Goal: Find contact information: Find contact information

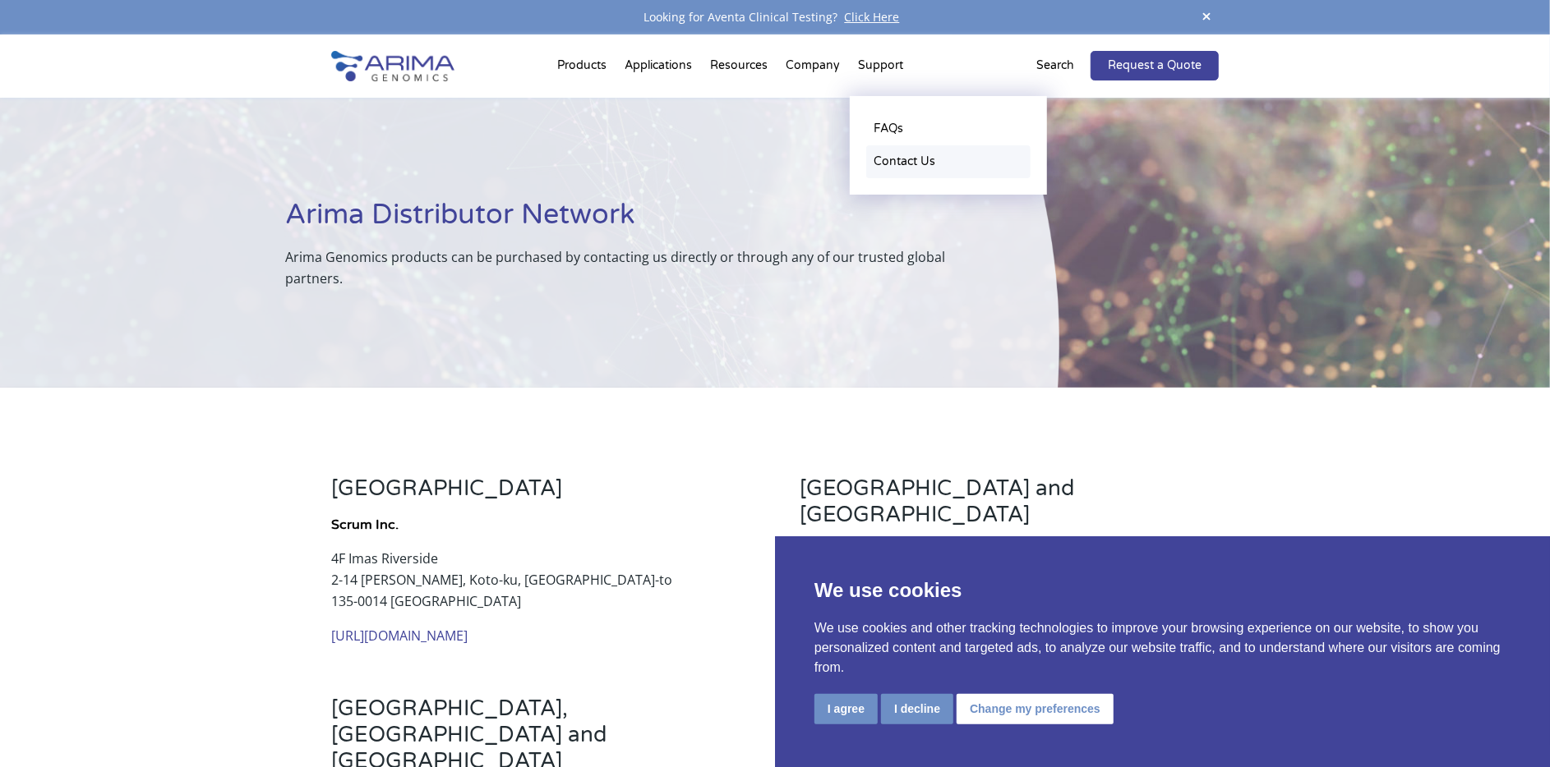
click at [906, 163] on link "Contact Us" at bounding box center [948, 161] width 164 height 33
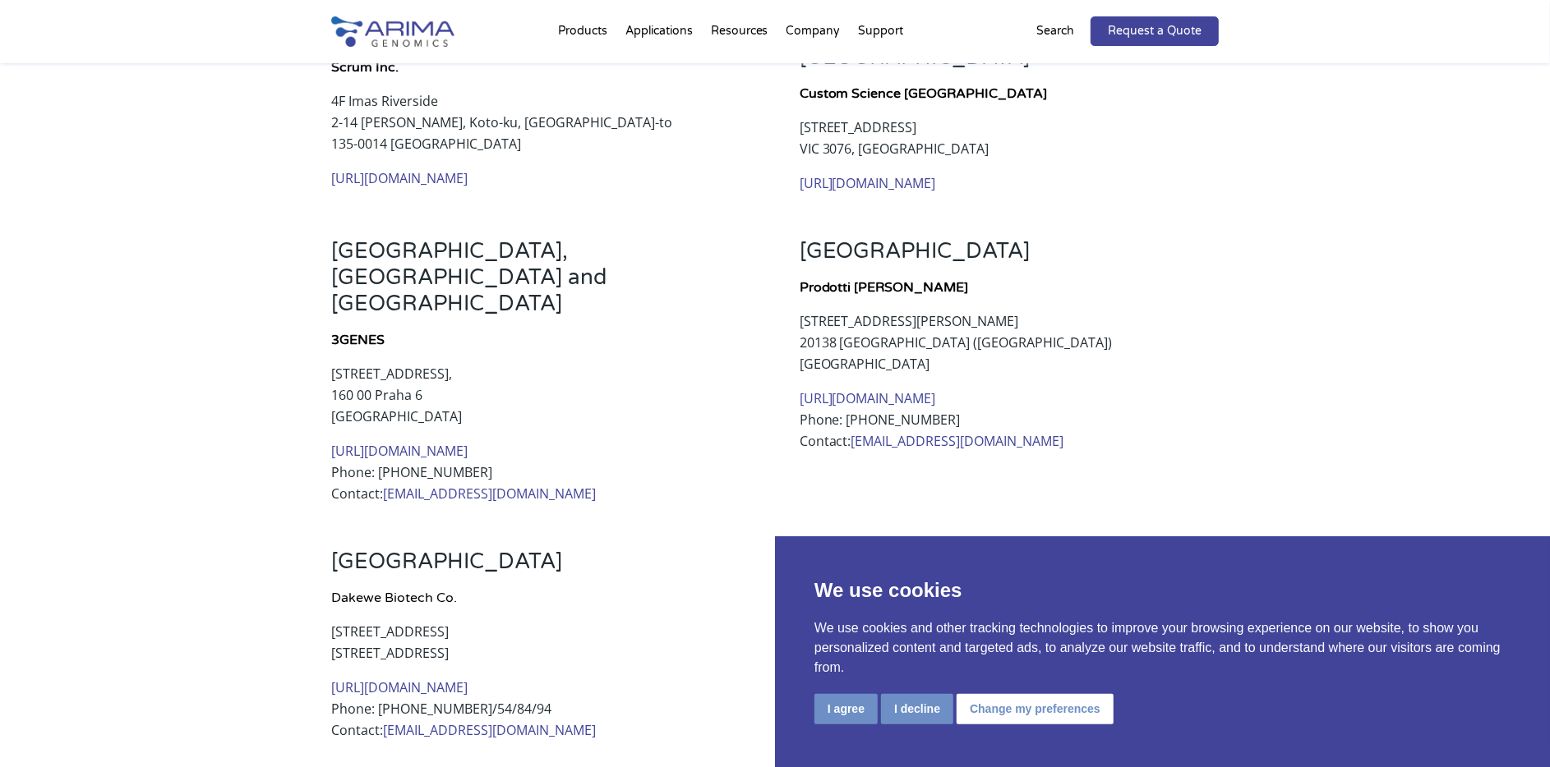
scroll to position [459, 0]
click at [1248, 431] on div "Japan Scrum Inc. 4F Imas Riverside [STREET_ADDRESS] [URL][DOMAIN_NAME] [GEOGRAP…" at bounding box center [775, 743] width 1550 height 1629
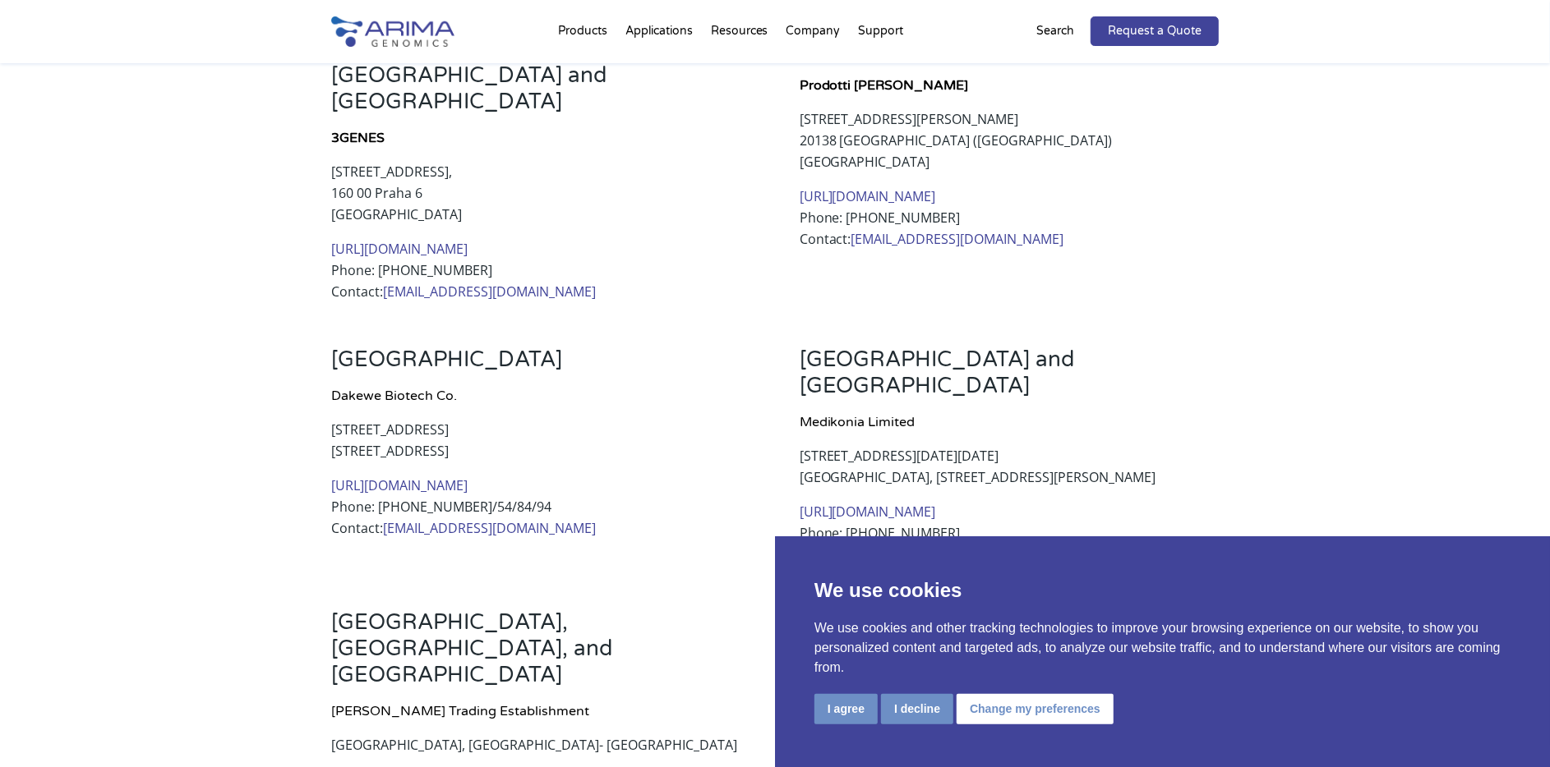
click at [1248, 430] on div "Japan Scrum Inc. 4F Imas Riverside [STREET_ADDRESS] [URL][DOMAIN_NAME] [GEOGRAP…" at bounding box center [775, 542] width 1550 height 1629
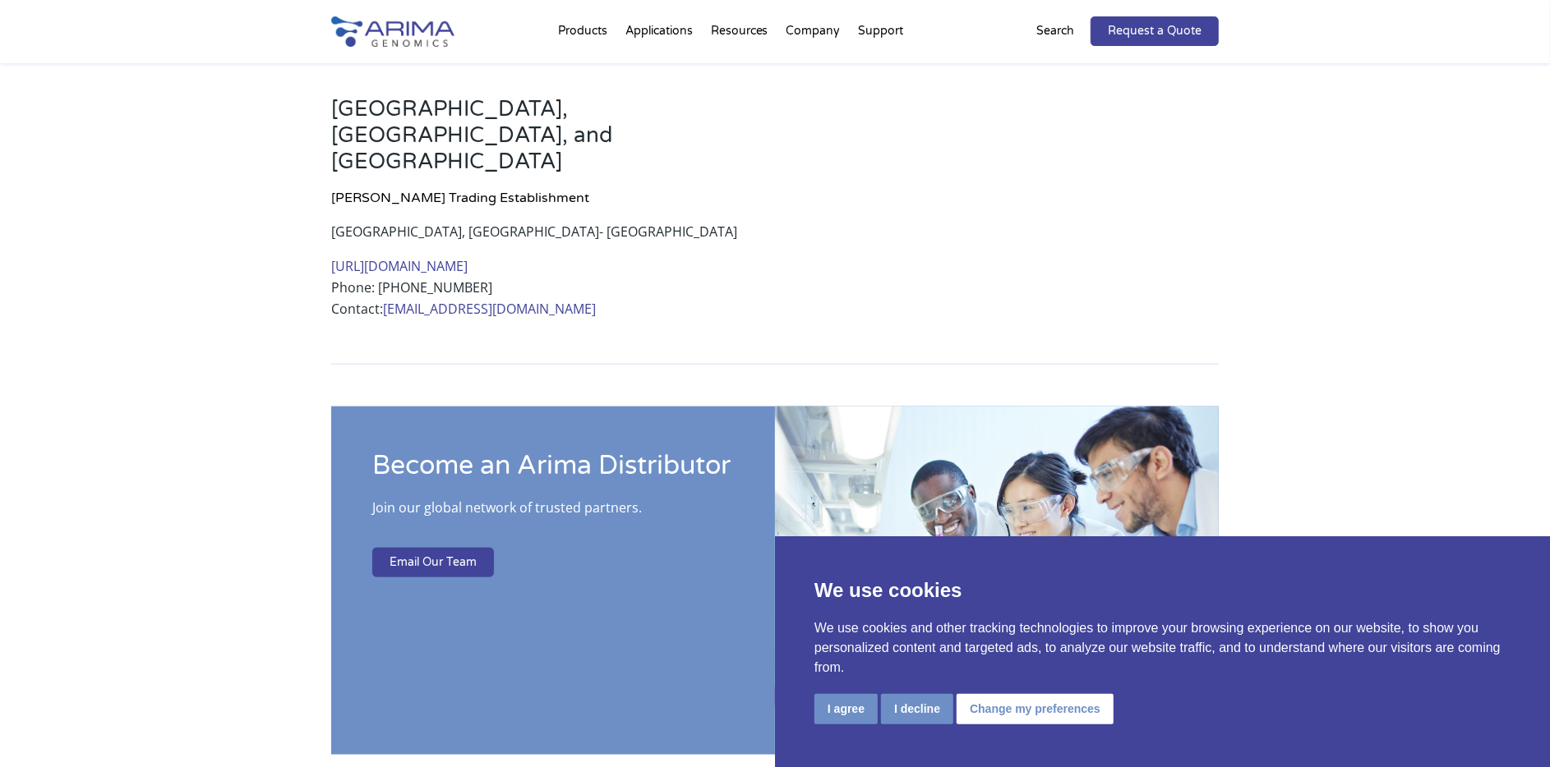
click at [1264, 428] on div "Japan Scrum Inc. 4F Imas Riverside [STREET_ADDRESS] [URL][DOMAIN_NAME] [GEOGRAP…" at bounding box center [775, 28] width 1550 height 1629
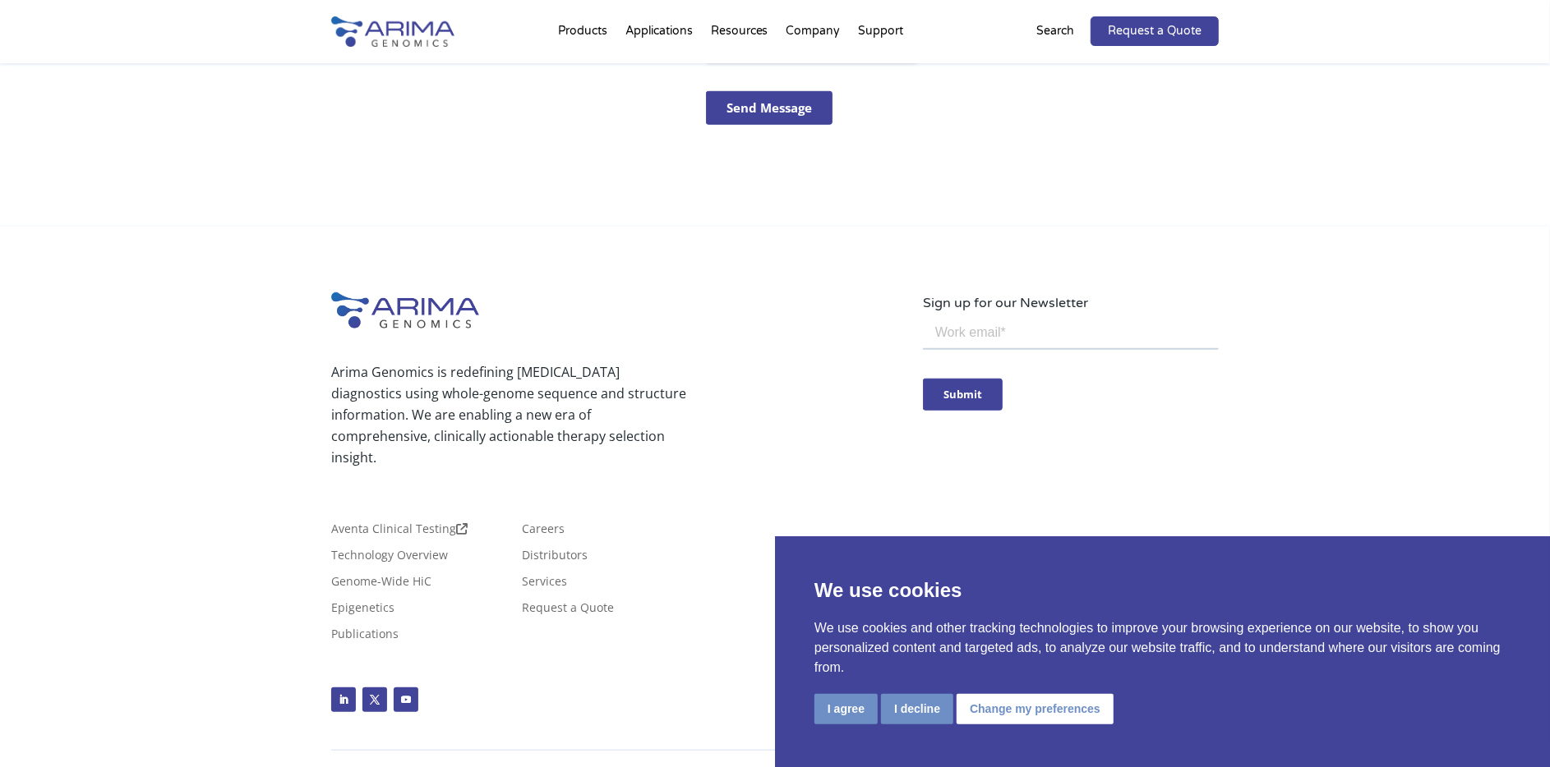
scroll to position [783, 0]
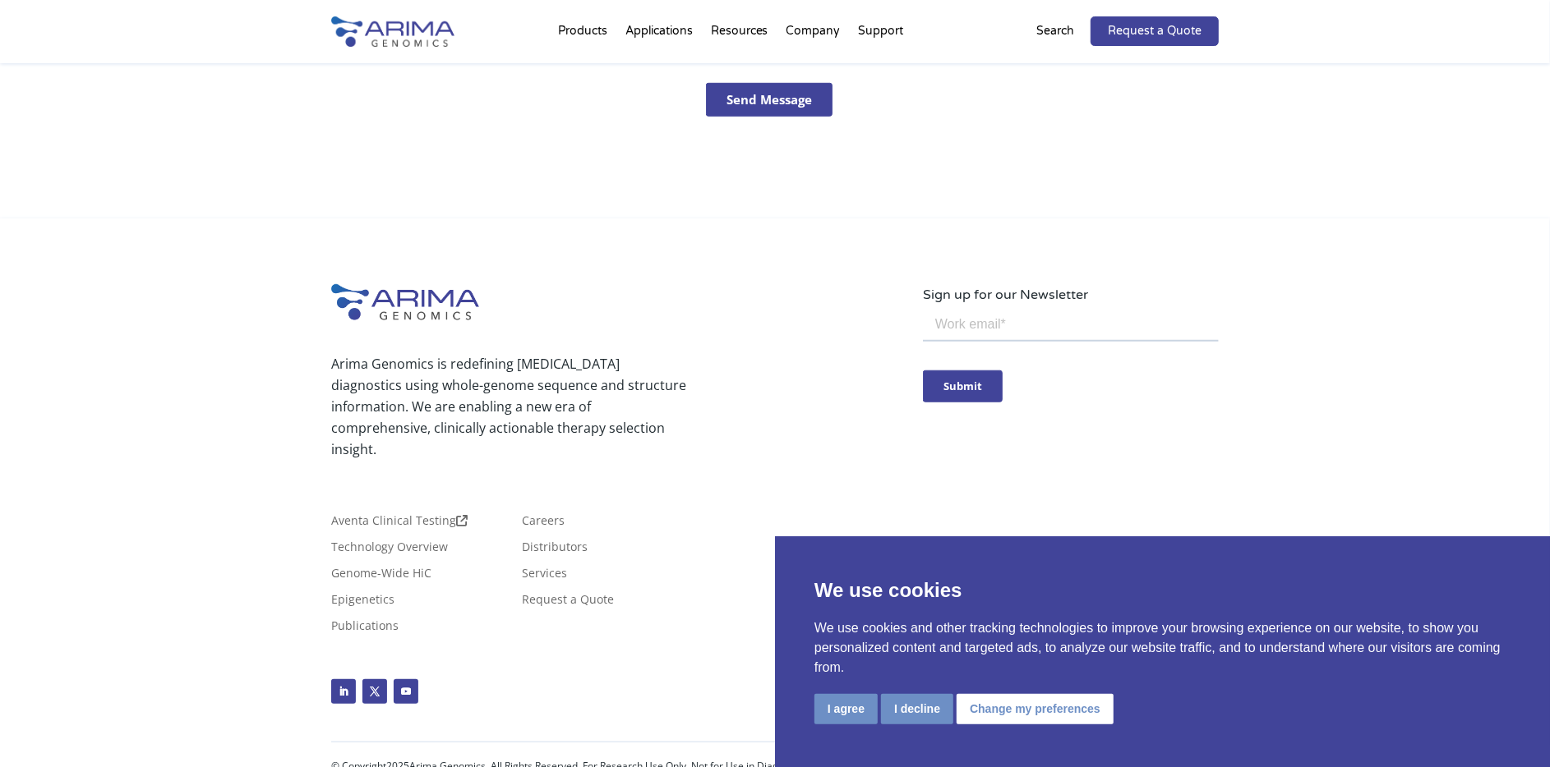
click at [1376, 457] on div "Arima Genomics is redefining [MEDICAL_DATA] diagnostics using whole-genome sequ…" at bounding box center [775, 504] width 1550 height 571
click at [1343, 454] on div "Arima Genomics is redefining [MEDICAL_DATA] diagnostics using whole-genome sequ…" at bounding box center [775, 504] width 1550 height 571
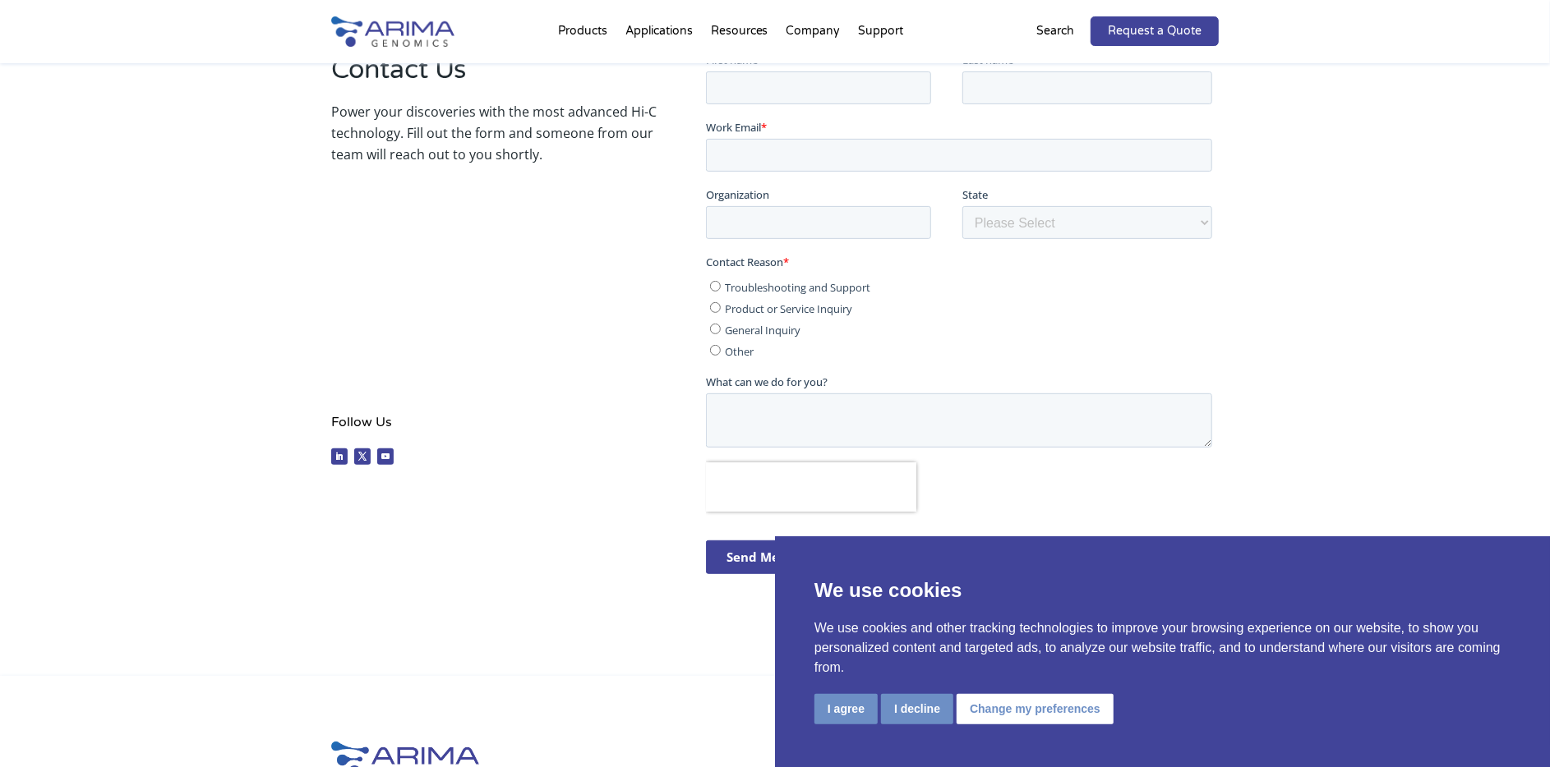
scroll to position [0, 0]
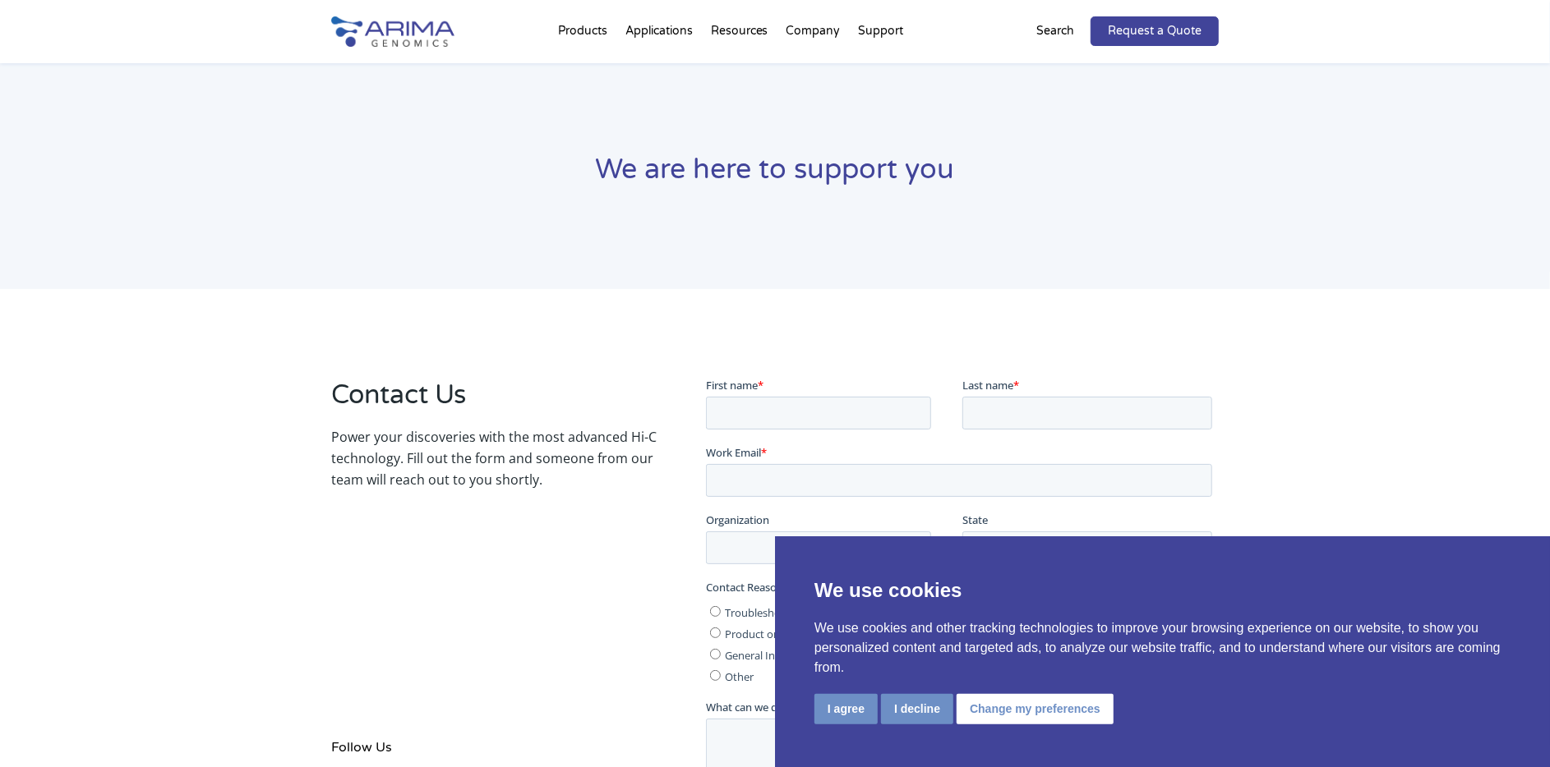
click at [1303, 445] on div "Contact Us Power your discoveries with the most advanced Hi-C technology. Fill …" at bounding box center [775, 645] width 1550 height 712
